Goal: Task Accomplishment & Management: Use online tool/utility

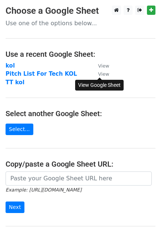
click at [102, 74] on small "View" at bounding box center [103, 74] width 11 height 6
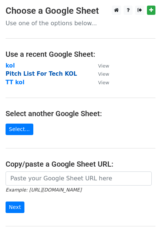
click at [58, 72] on strong "Pitch List For Tech KOL" at bounding box center [42, 73] width 72 height 7
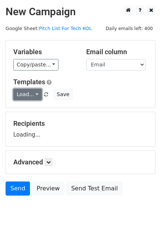
click at [35, 94] on link "Load..." at bounding box center [27, 94] width 29 height 11
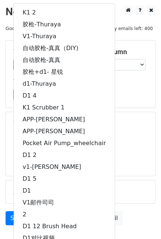
drag, startPoint x: 140, startPoint y: 84, endPoint x: 64, endPoint y: 93, distance: 76.8
click at [139, 85] on h5 "Templates" at bounding box center [80, 82] width 135 height 8
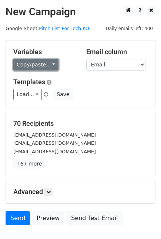
click at [51, 63] on link "Copy/paste..." at bounding box center [35, 64] width 45 height 11
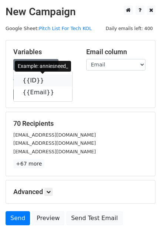
click at [46, 81] on icon at bounding box center [49, 80] width 6 height 6
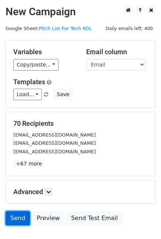
click at [19, 218] on link "Send" at bounding box center [18, 218] width 24 height 14
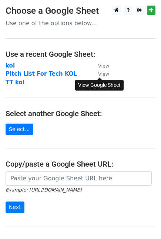
click at [105, 73] on small "View" at bounding box center [103, 74] width 11 height 6
click at [56, 73] on strong "Pitch List For Tech KOL" at bounding box center [42, 73] width 72 height 7
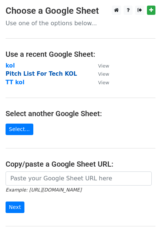
click at [39, 73] on strong "Pitch List For Tech KOL" at bounding box center [42, 73] width 72 height 7
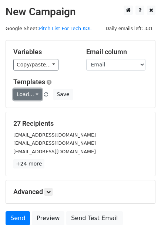
click at [37, 96] on link "Load..." at bounding box center [27, 94] width 29 height 11
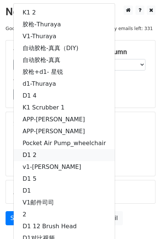
click at [43, 153] on link "D1 2" at bounding box center [64, 155] width 101 height 12
